Goal: Check status

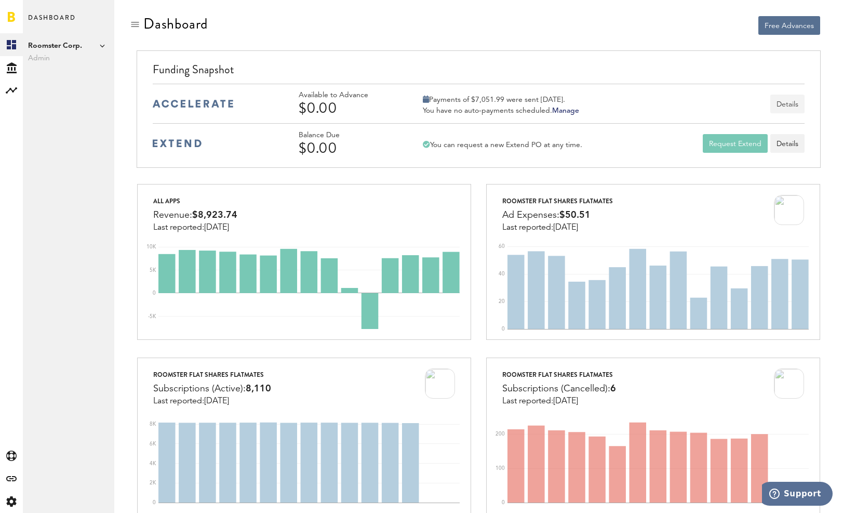
click at [792, 100] on button "Details" at bounding box center [787, 104] width 34 height 19
